Goal: Check status: Check status

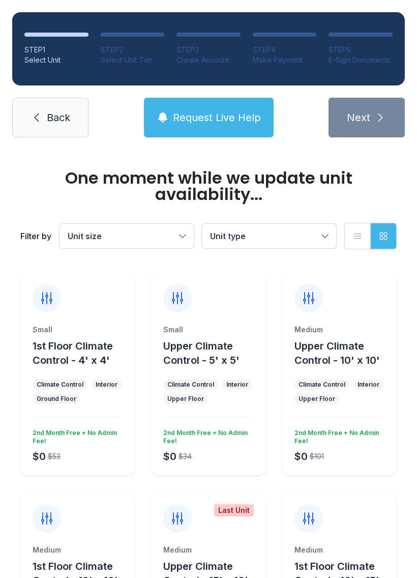
click at [37, 137] on link "Back" at bounding box center [50, 118] width 76 height 40
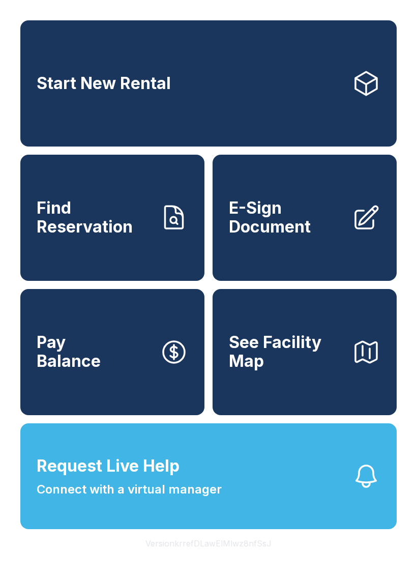
click at [59, 269] on link "Find Reservation" at bounding box center [112, 218] width 184 height 126
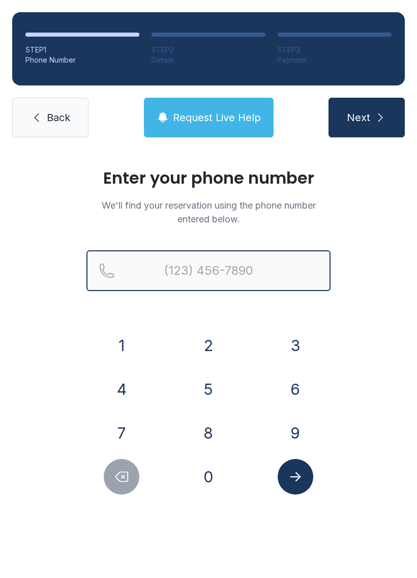
click at [164, 264] on input "Reservation phone number" at bounding box center [209, 270] width 244 height 41
click at [366, 118] on button "Next" at bounding box center [367, 118] width 76 height 40
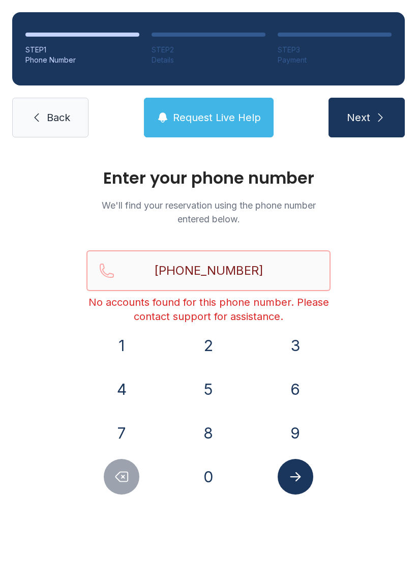
click at [366, 118] on button "Next" at bounding box center [367, 118] width 76 height 40
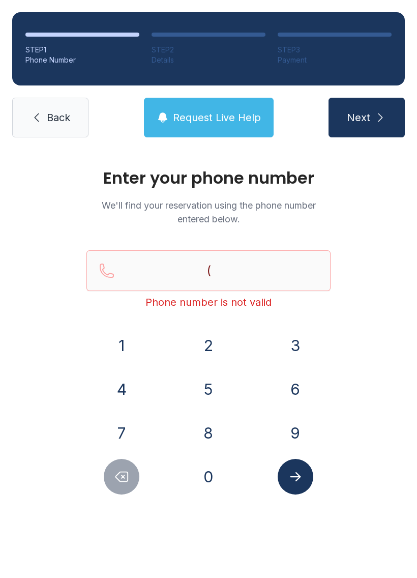
click at [373, 127] on button "Next" at bounding box center [367, 118] width 76 height 40
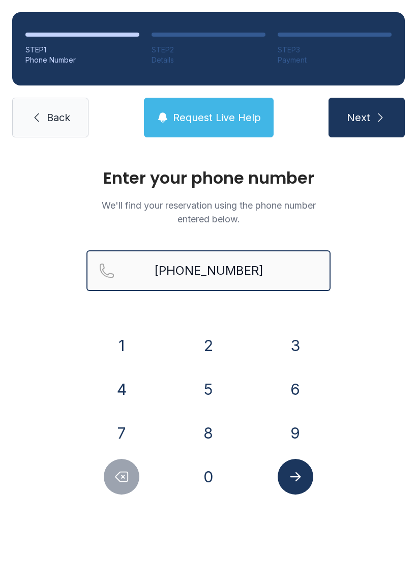
type input "[PHONE_NUMBER]"
click at [366, 118] on button "Next" at bounding box center [367, 118] width 76 height 40
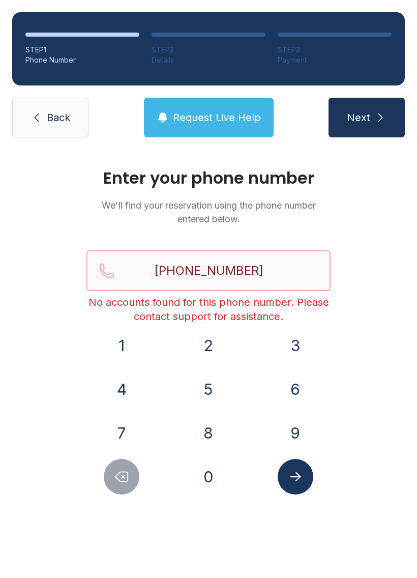
click at [366, 118] on button "Next" at bounding box center [367, 118] width 76 height 40
click at [240, 114] on span "Request Live Help" at bounding box center [217, 117] width 88 height 14
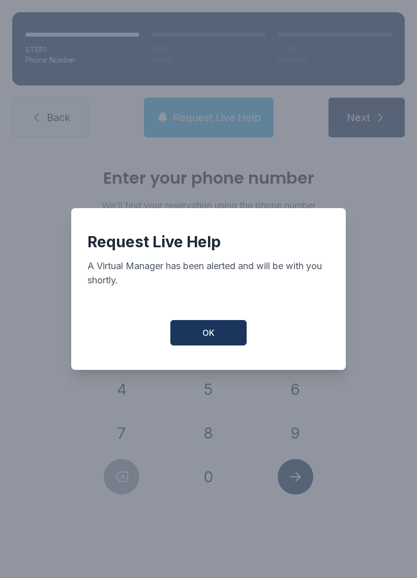
click at [230, 336] on button "OK" at bounding box center [209, 332] width 76 height 25
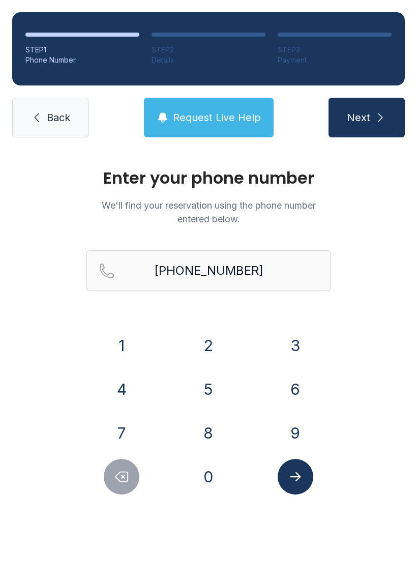
click at [29, 120] on link "Back" at bounding box center [50, 118] width 76 height 40
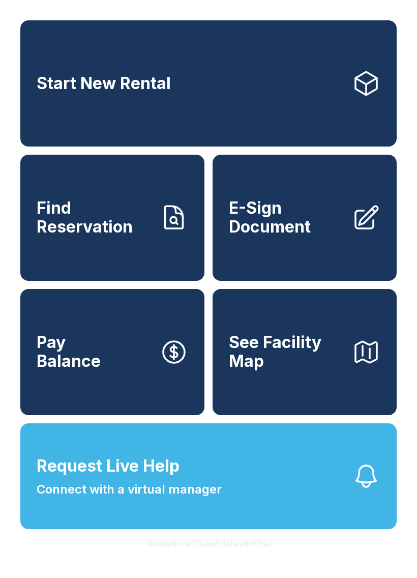
click at [59, 404] on button "Pay Balance" at bounding box center [112, 352] width 184 height 126
